Goal: Information Seeking & Learning: Learn about a topic

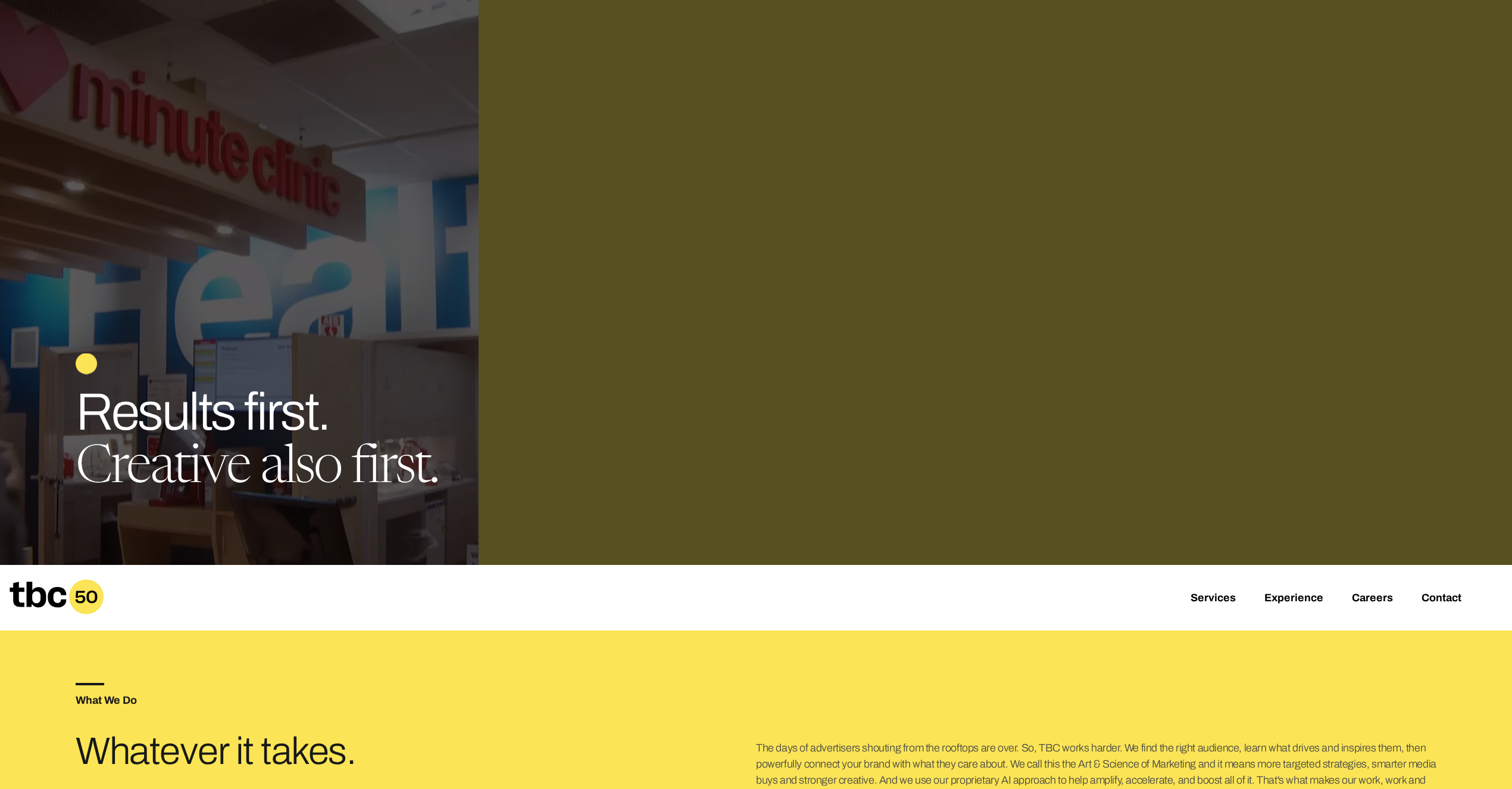
scroll to position [560, 0]
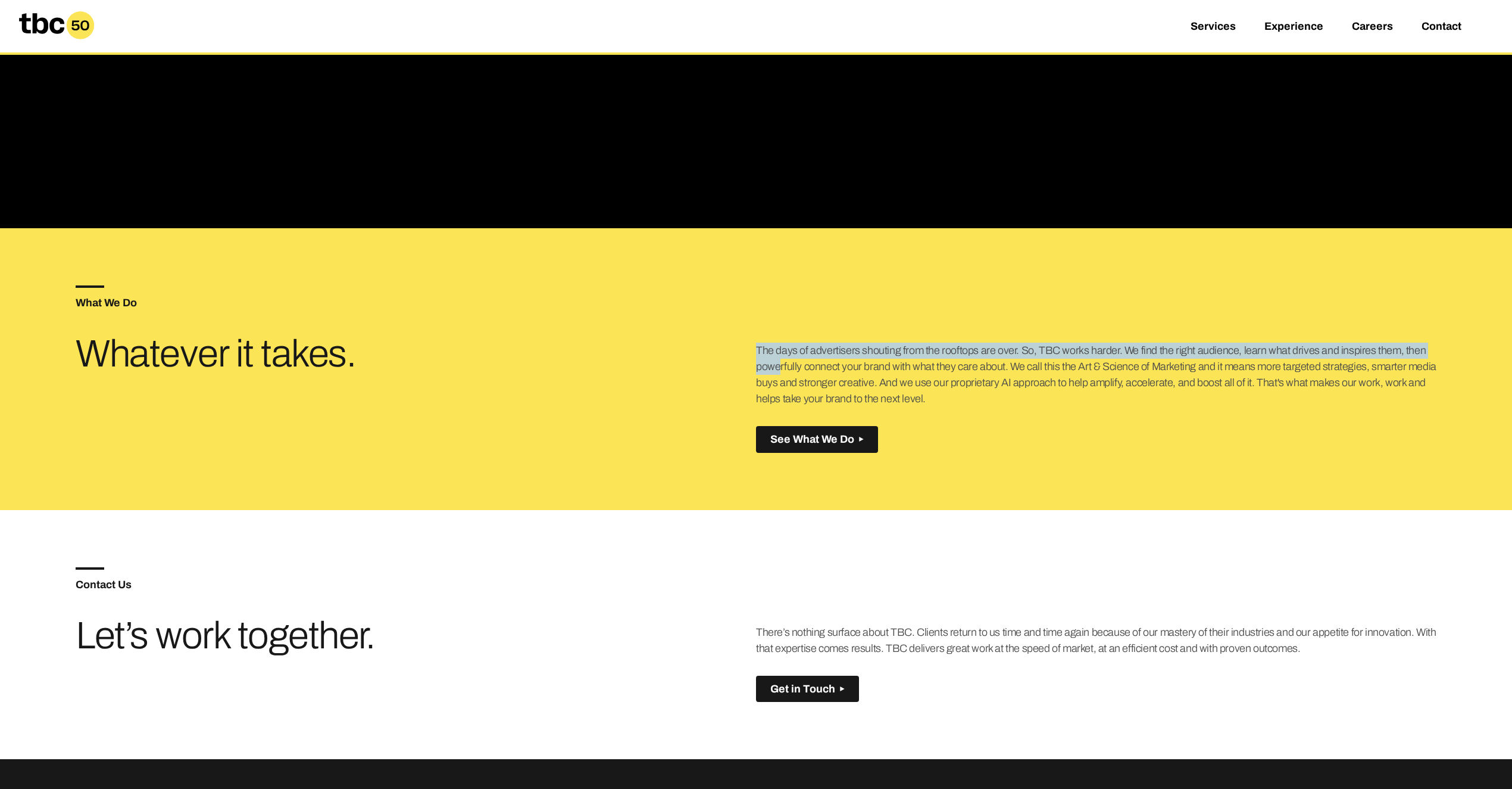
drag, startPoint x: 749, startPoint y: 346, endPoint x: 1436, endPoint y: 358, distance: 687.1
click at [469, 358] on div "What We Do Whatever it takes. The days of advertisers shouting from the rooftop…" at bounding box center [756, 369] width 1361 height 282
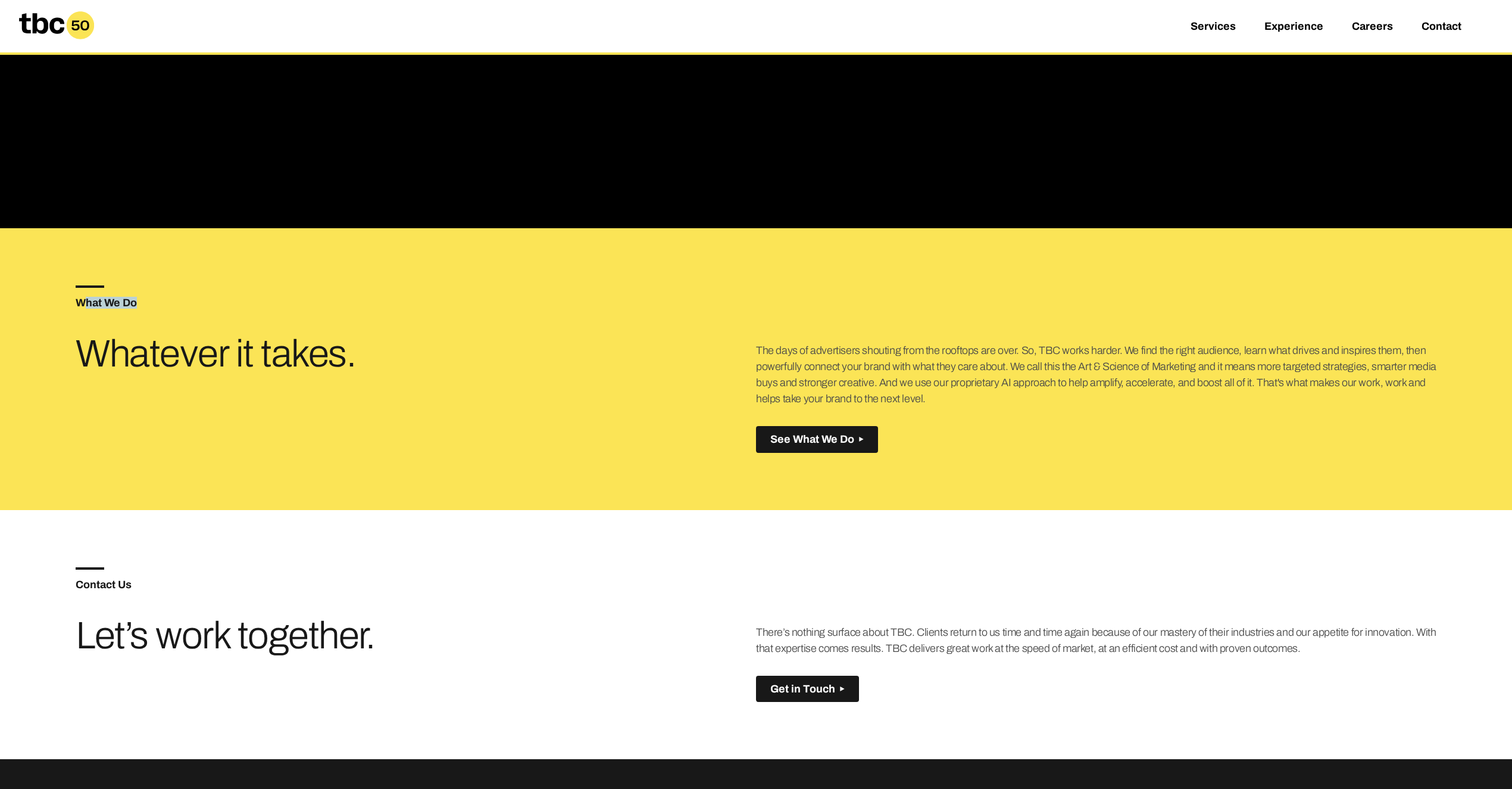
drag, startPoint x: 141, startPoint y: 301, endPoint x: 160, endPoint y: 301, distance: 19.0
click at [160, 301] on h5 "What We Do" at bounding box center [416, 302] width 680 height 10
click at [469, 355] on p "The days of advertisers shouting from the rooftops are over. So, TBC works hard…" at bounding box center [1096, 374] width 680 height 64
drag, startPoint x: 753, startPoint y: 348, endPoint x: 809, endPoint y: 348, distance: 56.0
click at [469, 348] on div "What We Do Whatever it takes. The days of advertisers shouting from the rooftop…" at bounding box center [756, 369] width 1361 height 282
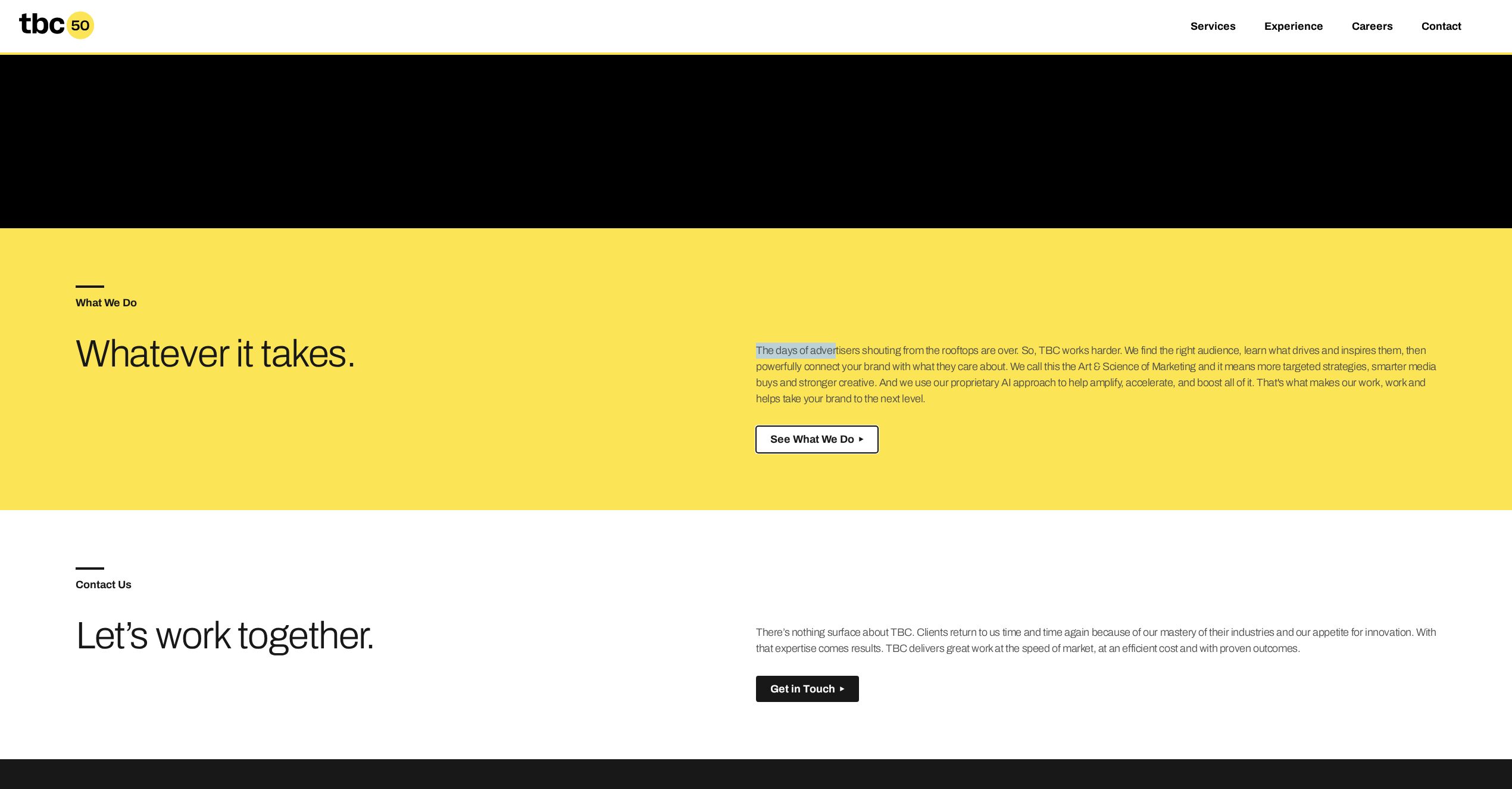
click at [469, 439] on span "See What We Do" at bounding box center [812, 438] width 84 height 12
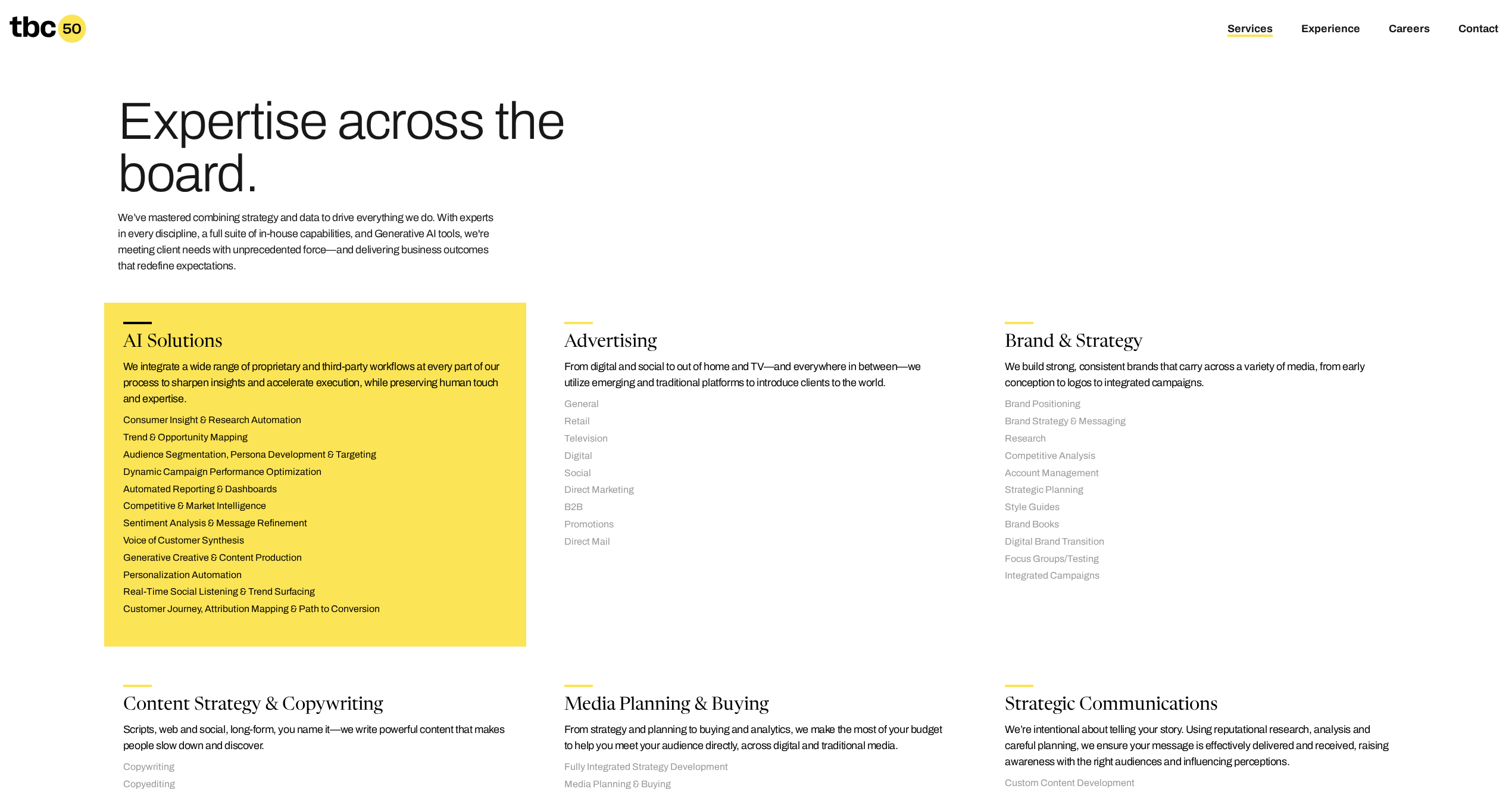
click at [327, 341] on h2 "AI Solutions" at bounding box center [314, 342] width 384 height 18
drag, startPoint x: 381, startPoint y: 296, endPoint x: 316, endPoint y: 305, distance: 65.6
click at [381, 296] on div "AI Solutions We integrate a wide range of proprietary and third-party workflows…" at bounding box center [314, 474] width 441 height 363
